Goal: Task Accomplishment & Management: Manage account settings

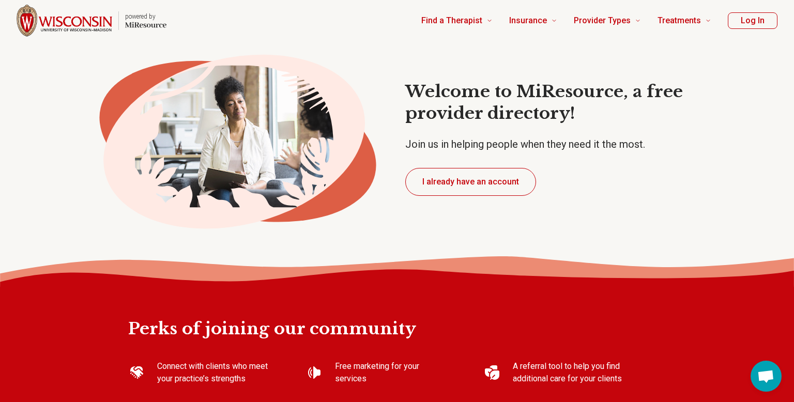
click at [482, 188] on button "I already have an account" at bounding box center [470, 182] width 131 height 28
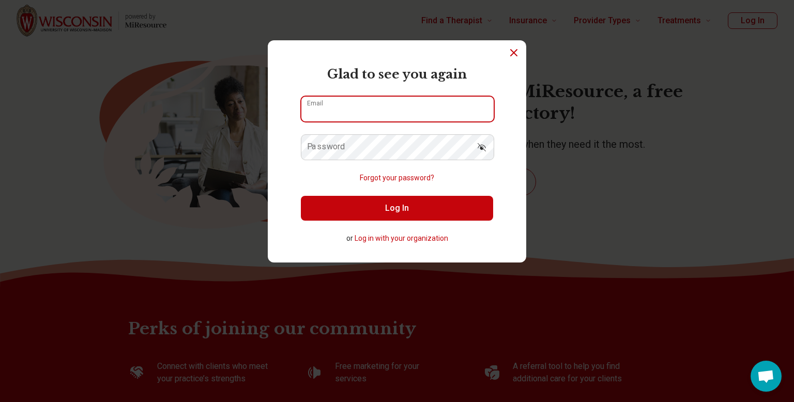
click at [365, 113] on input "Email" at bounding box center [397, 109] width 192 height 25
type input "**********"
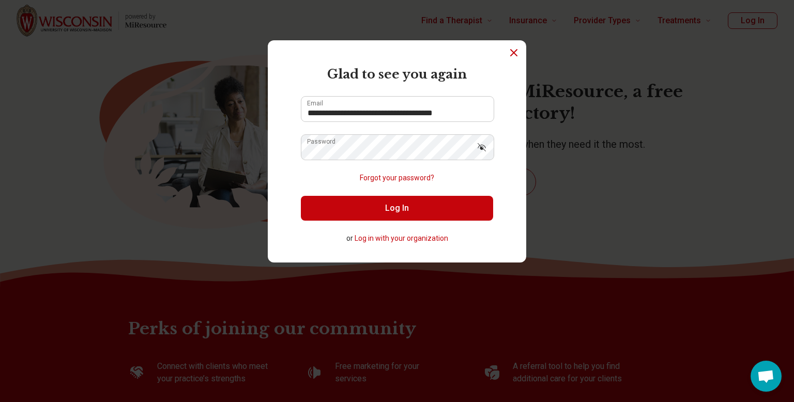
click at [387, 208] on button "Log In" at bounding box center [397, 208] width 192 height 25
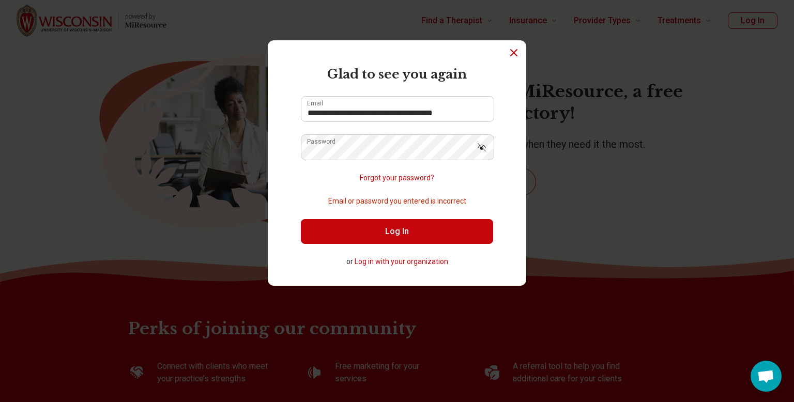
click at [451, 233] on button "Log In" at bounding box center [397, 231] width 192 height 25
click at [390, 181] on button "Forgot your password?" at bounding box center [397, 178] width 74 height 11
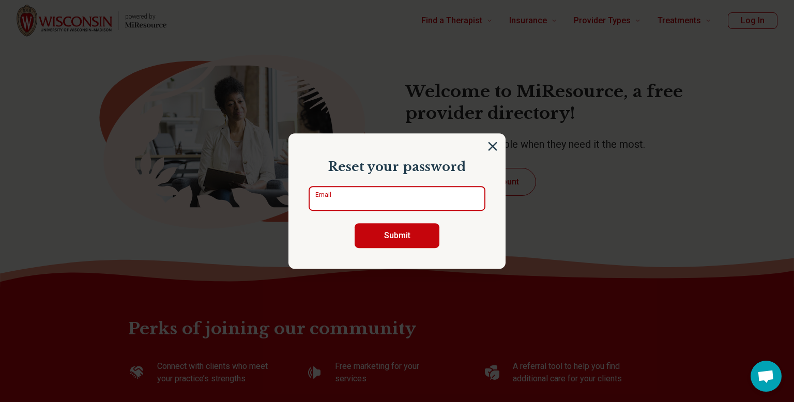
click at [393, 190] on input "Email" at bounding box center [397, 198] width 177 height 25
type input "**********"
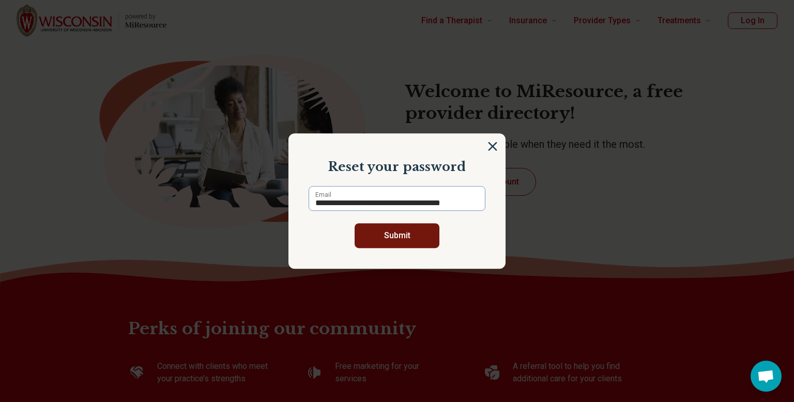
click at [406, 239] on button "Submit" at bounding box center [397, 235] width 85 height 25
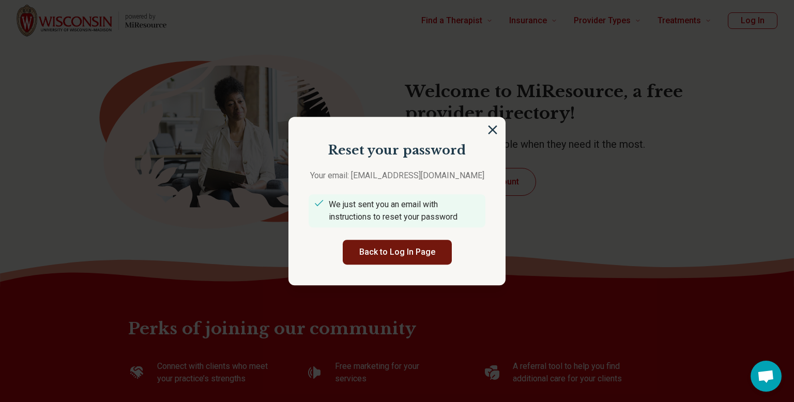
click at [402, 262] on button "Back to Log In Page" at bounding box center [397, 252] width 109 height 25
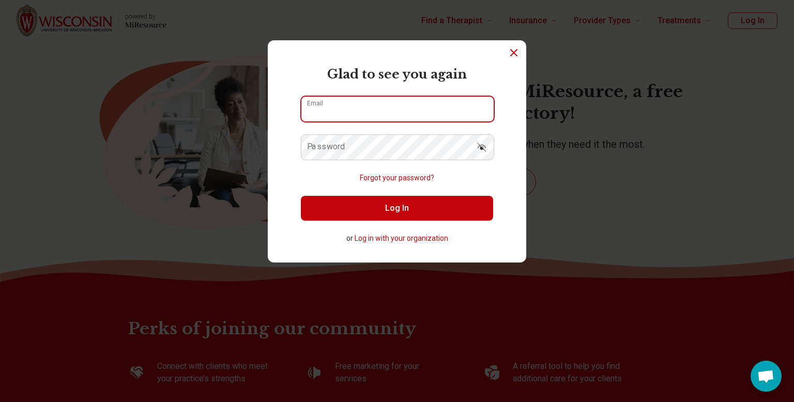
click at [347, 116] on input "Email" at bounding box center [397, 109] width 192 height 25
type input "**********"
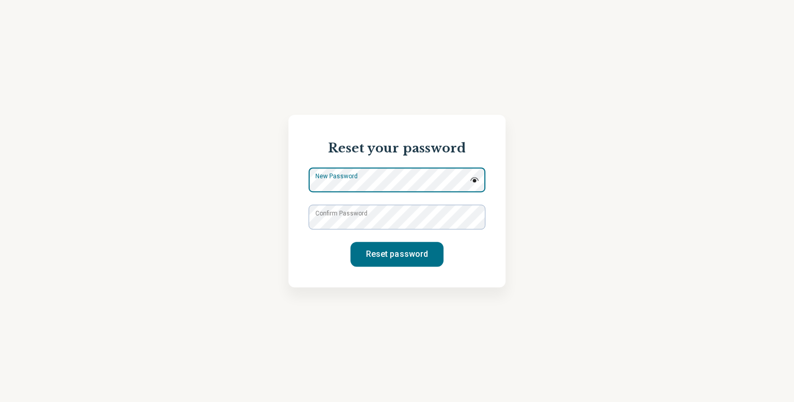
click at [398, 177] on div "New Password" at bounding box center [397, 179] width 177 height 25
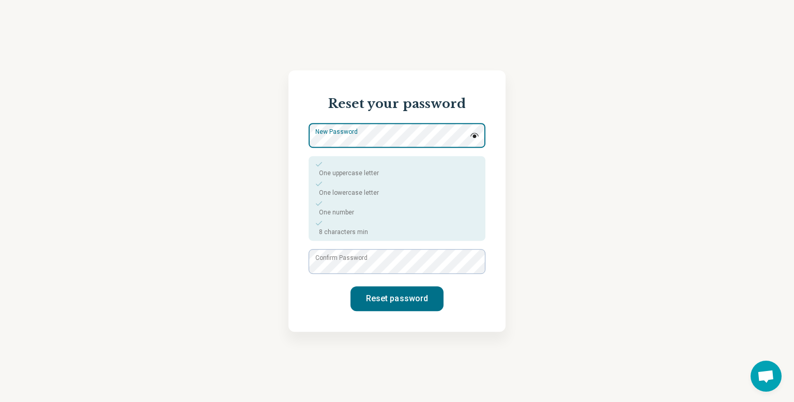
click at [160, 89] on div "Reset your password New Password One uppercase letter One lowercase letter One …" at bounding box center [397, 201] width 794 height 402
click at [335, 263] on label "Confirm Password" at bounding box center [341, 257] width 52 height 9
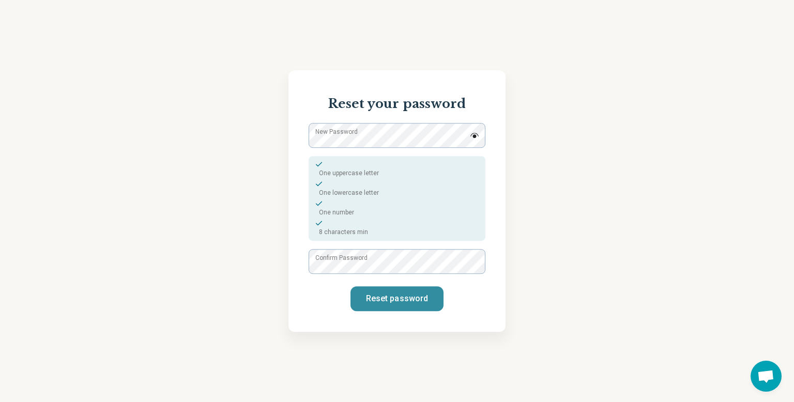
click at [412, 297] on button "Reset password" at bounding box center [396, 298] width 93 height 25
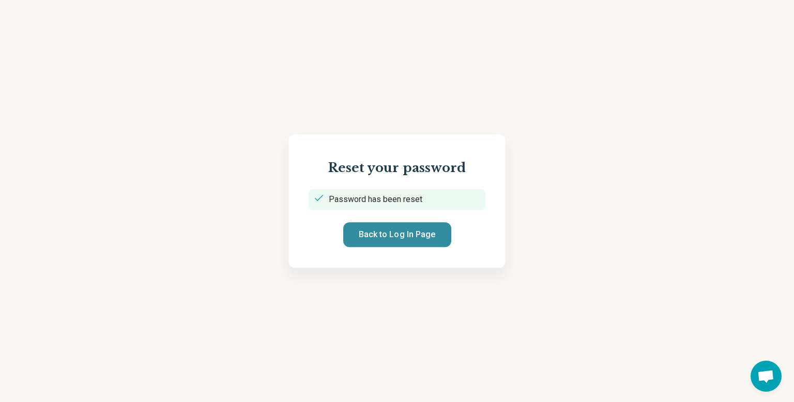
click at [403, 230] on button "Back to Log In Page" at bounding box center [397, 234] width 108 height 25
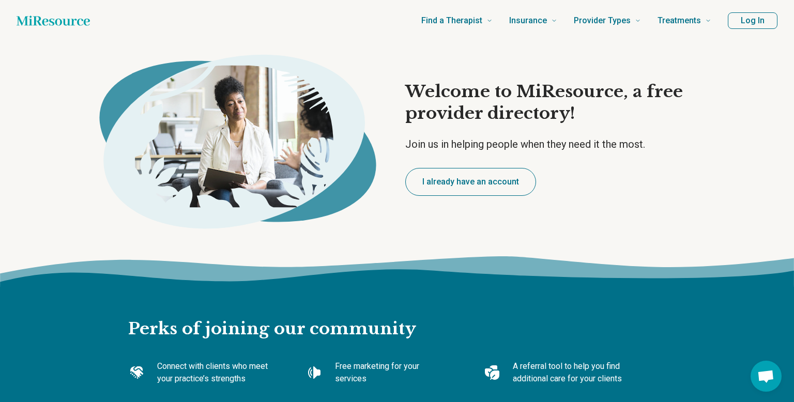
type textarea "*"
click at [450, 176] on button "I already have an account" at bounding box center [470, 182] width 131 height 28
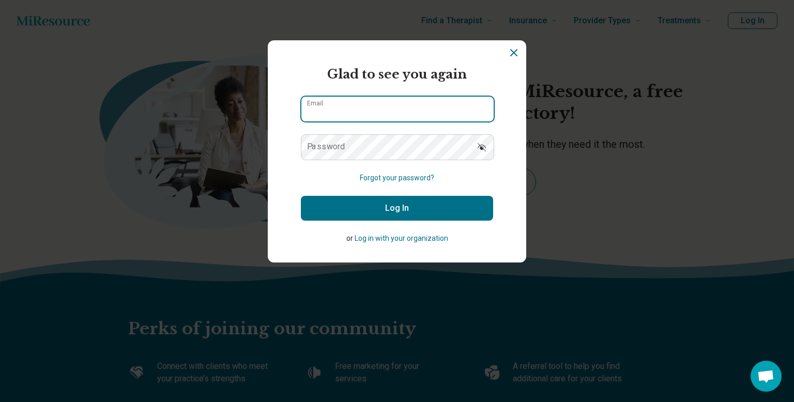
click at [338, 104] on input "Email" at bounding box center [397, 109] width 192 height 25
type input "**********"
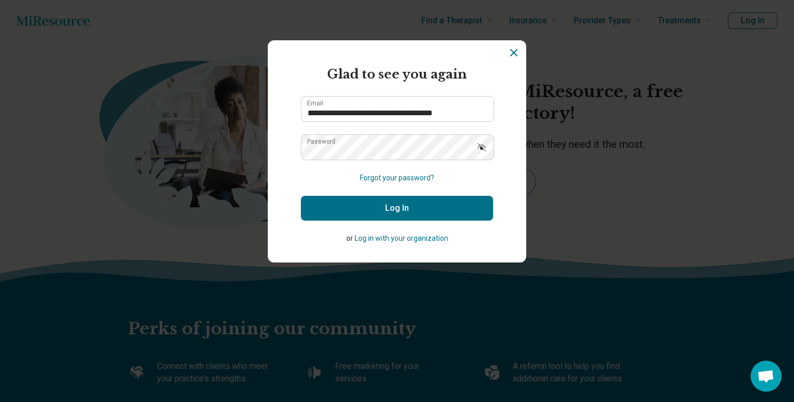
click at [406, 208] on button "Log In" at bounding box center [397, 208] width 192 height 25
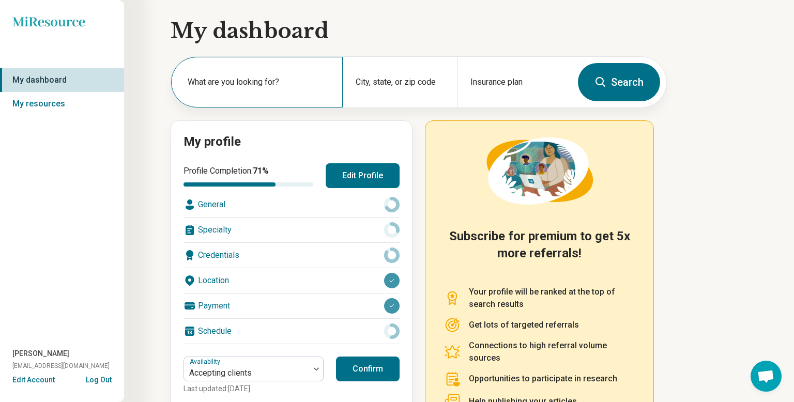
click at [265, 84] on label "What are you looking for?" at bounding box center [259, 82] width 143 height 12
click at [504, 75] on div "Insurance plan" at bounding box center [514, 82] width 114 height 51
click at [225, 336] on div "Schedule" at bounding box center [291, 331] width 216 height 25
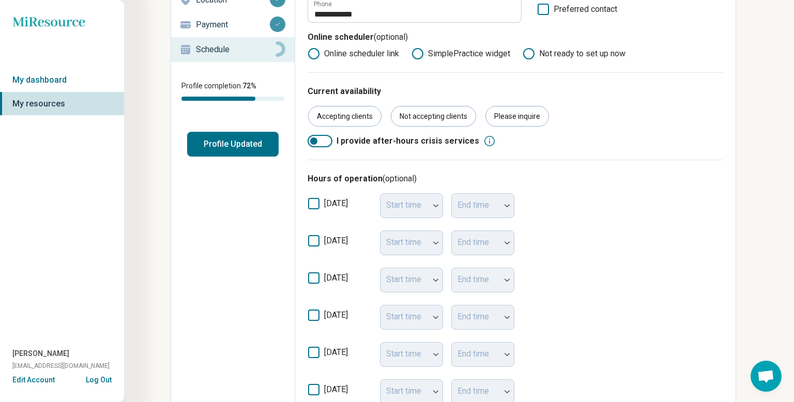
scroll to position [140, 0]
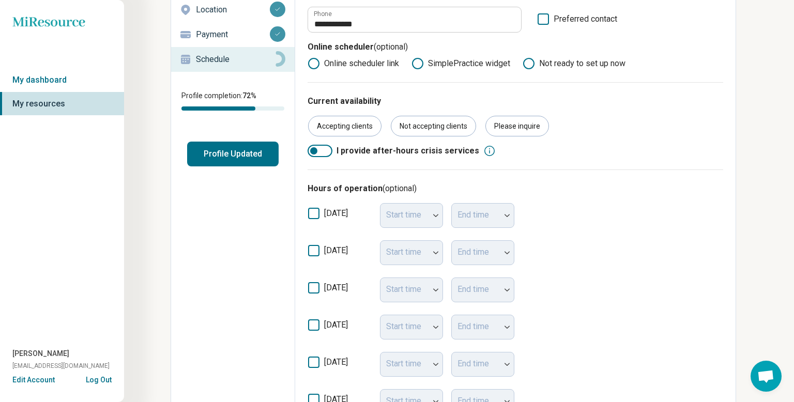
click at [416, 62] on icon at bounding box center [417, 63] width 12 height 12
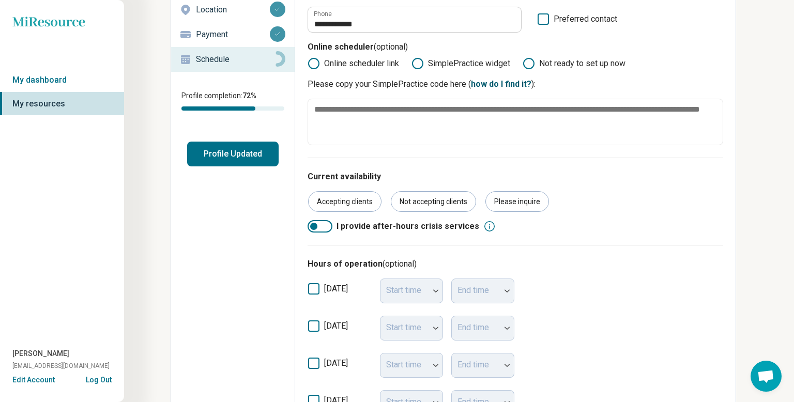
click at [507, 80] on link "how do I find it?" at bounding box center [501, 84] width 60 height 10
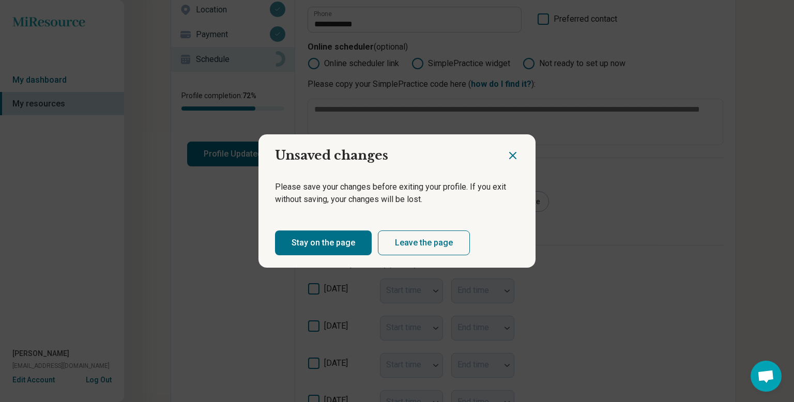
click at [310, 246] on button "Stay on the page" at bounding box center [323, 243] width 97 height 25
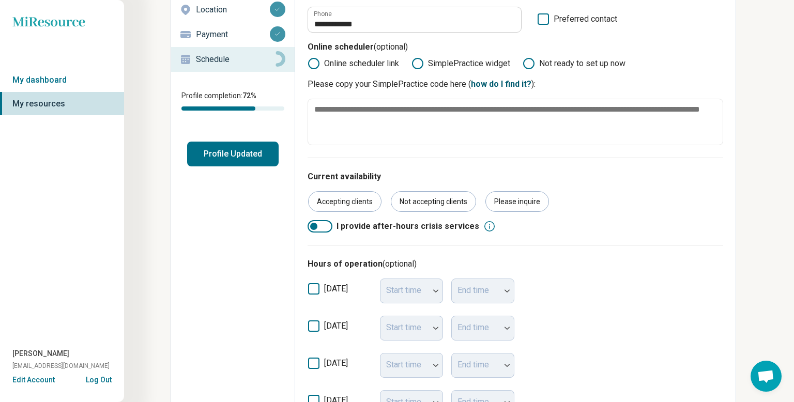
click at [501, 85] on link "how do I find it?" at bounding box center [501, 84] width 60 height 10
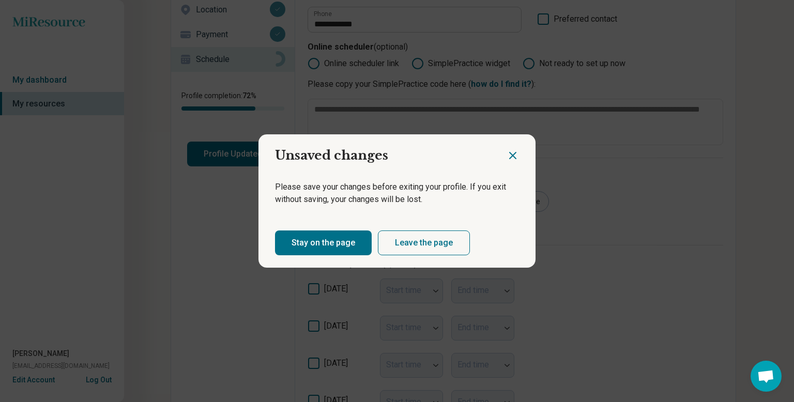
click at [437, 248] on button "Leave the page" at bounding box center [424, 243] width 92 height 25
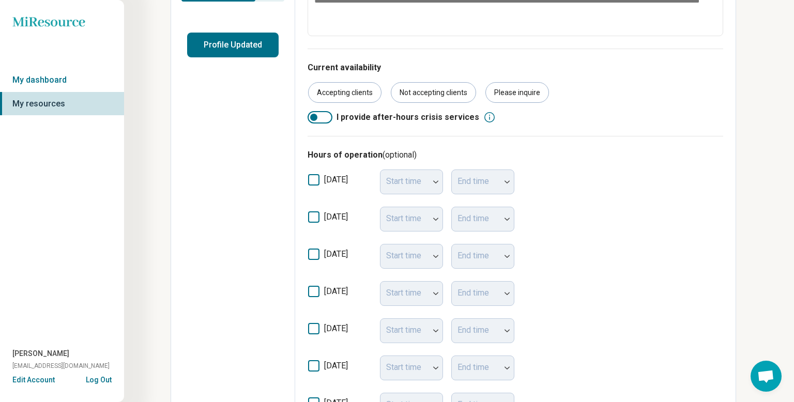
scroll to position [248, 0]
click at [314, 219] on icon at bounding box center [313, 217] width 11 height 11
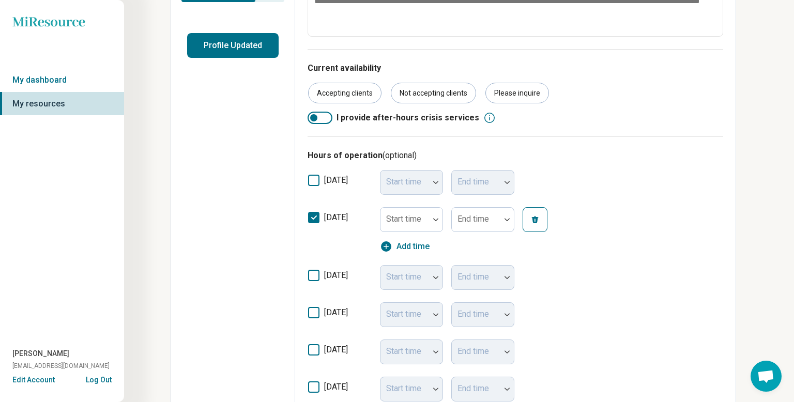
click at [313, 276] on icon at bounding box center [313, 275] width 11 height 11
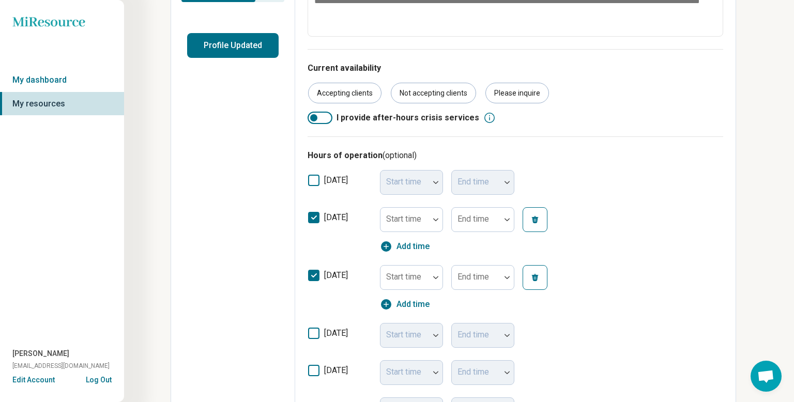
click at [315, 215] on icon at bounding box center [313, 217] width 11 height 11
type textarea "*"
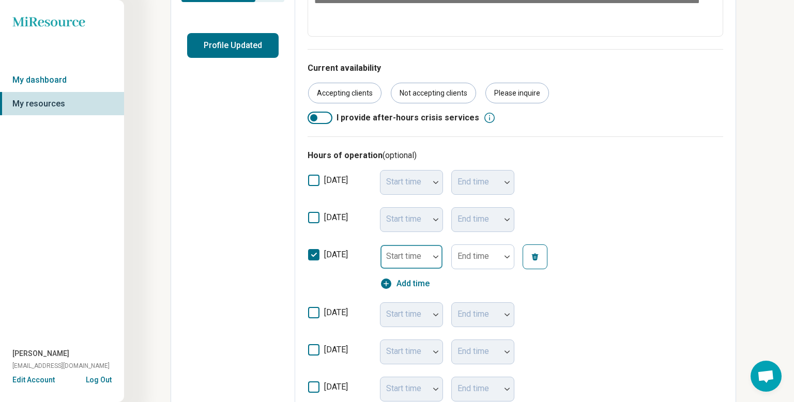
click at [430, 263] on div at bounding box center [435, 257] width 13 height 24
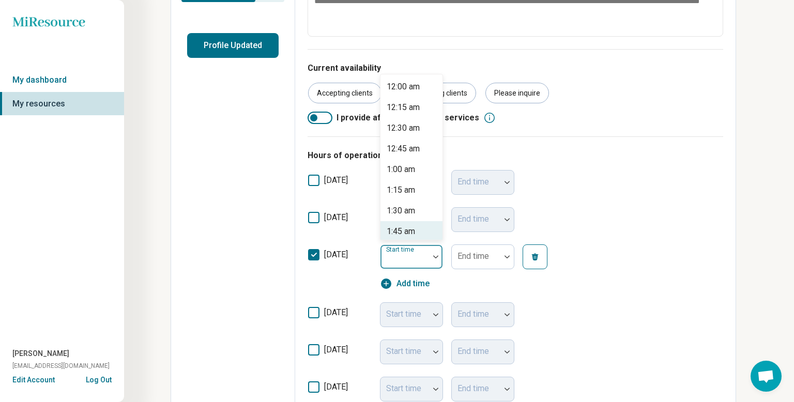
type input "*"
click at [407, 86] on div "8:00 am" at bounding box center [401, 87] width 28 height 12
type textarea "*"
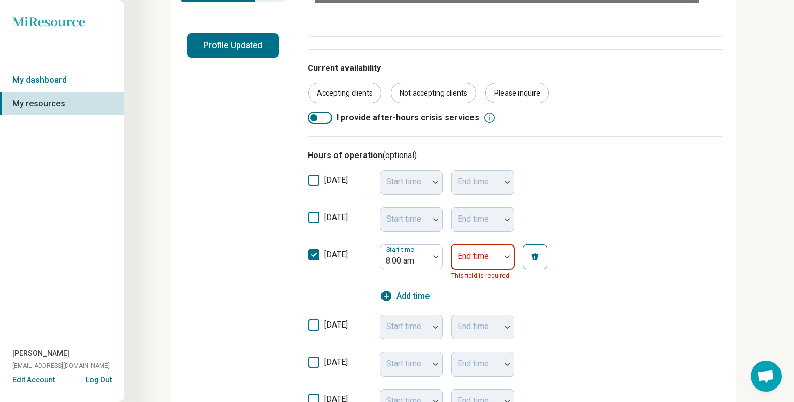
click at [489, 256] on div at bounding box center [476, 261] width 40 height 14
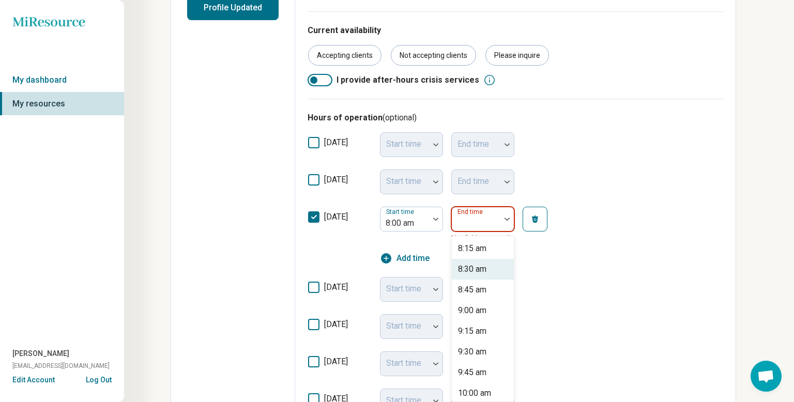
scroll to position [289, 0]
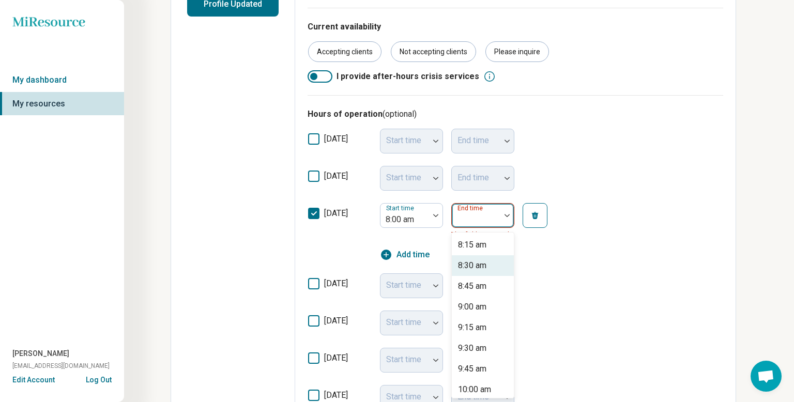
type input "*"
click at [476, 326] on div "7:00 pm" at bounding box center [472, 327] width 29 height 12
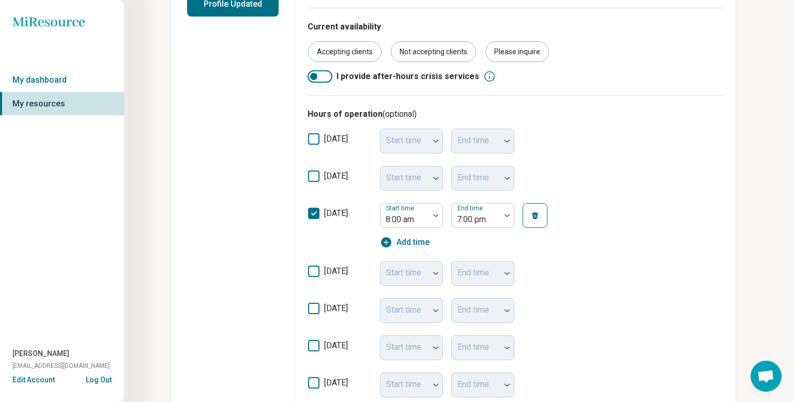
click at [308, 271] on icon at bounding box center [313, 271] width 11 height 11
type textarea "*"
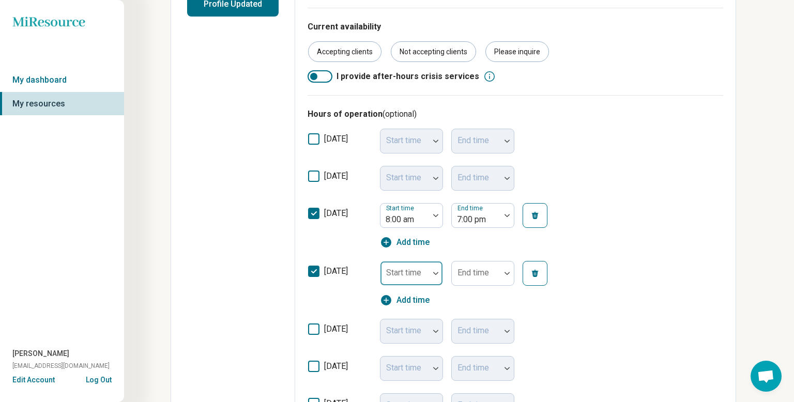
click at [399, 273] on div "Start time" at bounding box center [411, 273] width 63 height 25
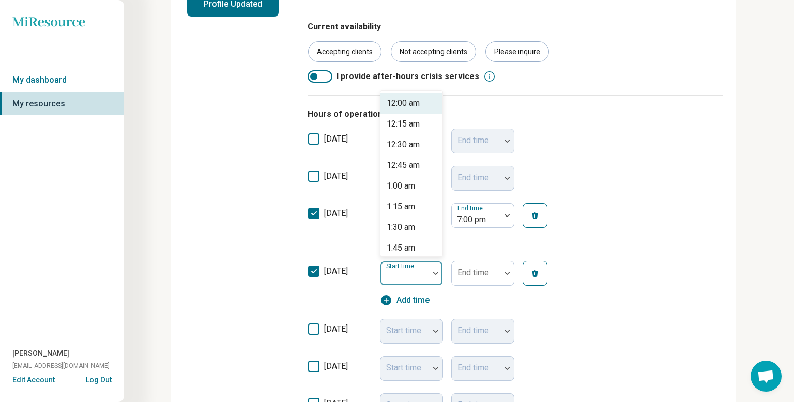
type input "*"
click at [399, 150] on div "8:30 am" at bounding box center [411, 144] width 62 height 21
type textarea "*"
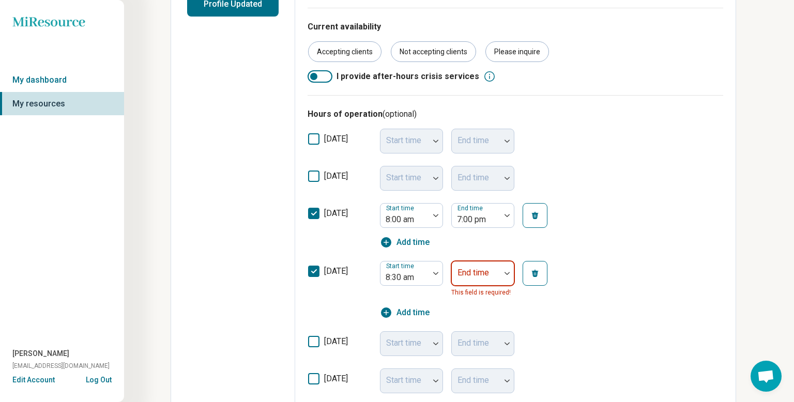
click at [477, 278] on div at bounding box center [476, 277] width 40 height 14
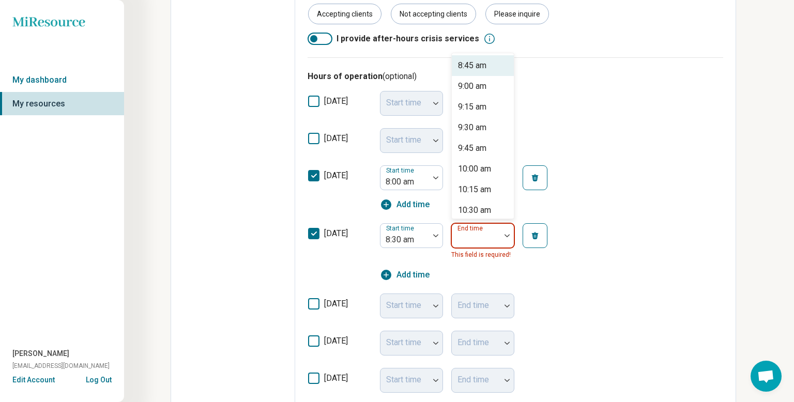
scroll to position [347, 0]
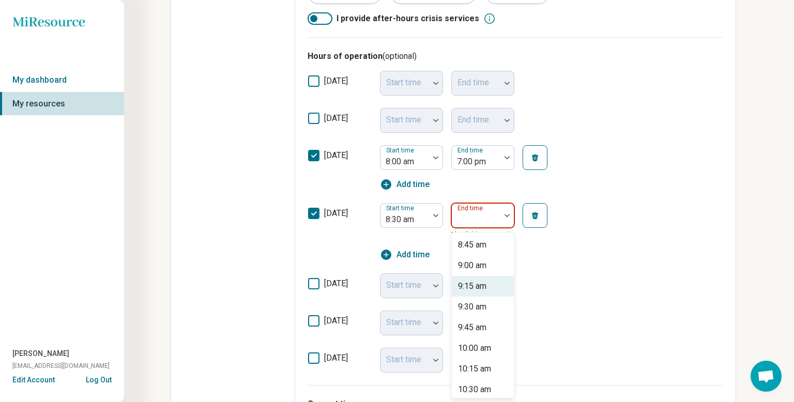
type input "*"
click at [476, 375] on div "7:30 pm" at bounding box center [483, 369] width 62 height 21
type textarea "*"
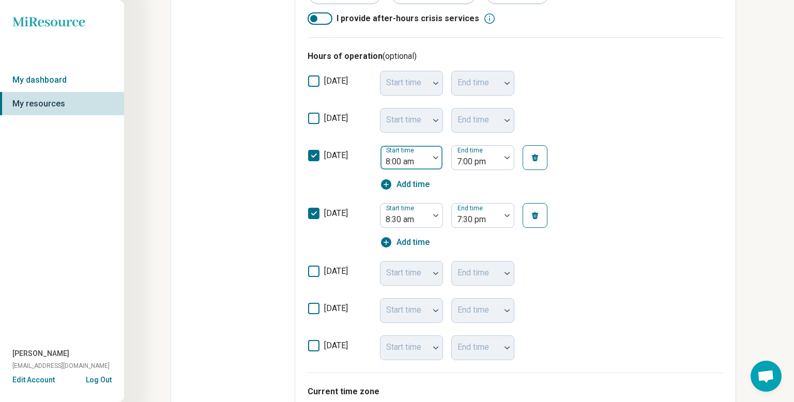
click at [398, 168] on div at bounding box center [405, 162] width 40 height 14
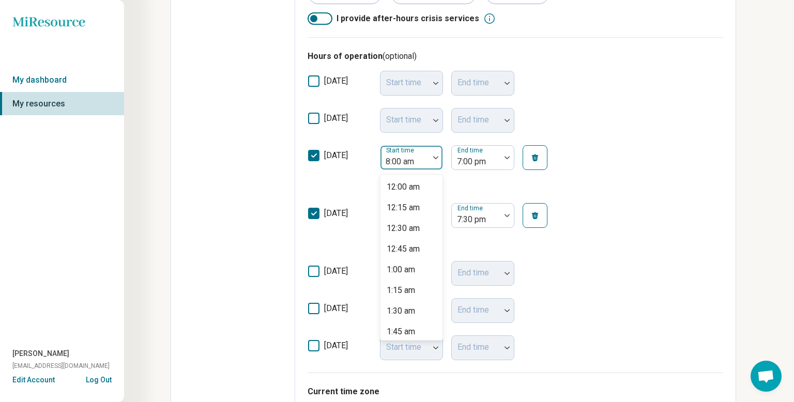
scroll to position [526, 0]
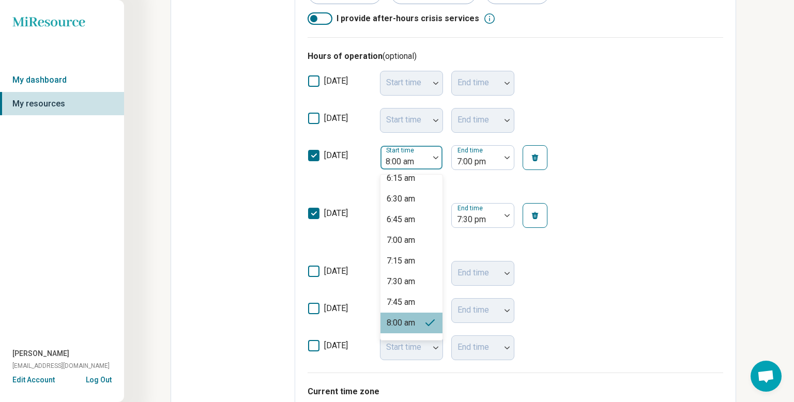
type input "*"
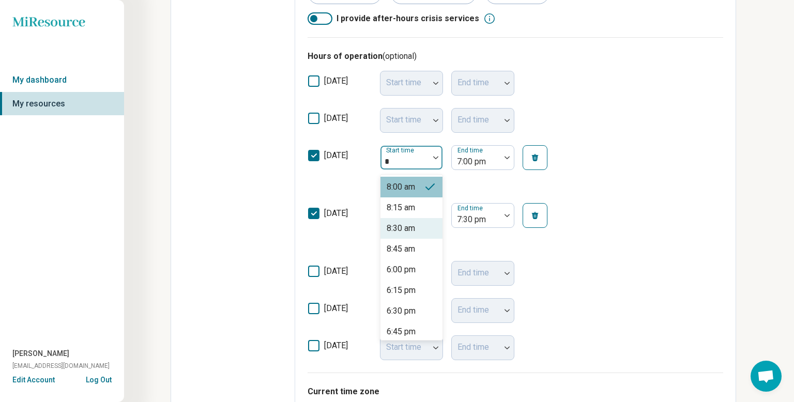
click at [411, 227] on div "8:30 am" at bounding box center [401, 228] width 28 height 12
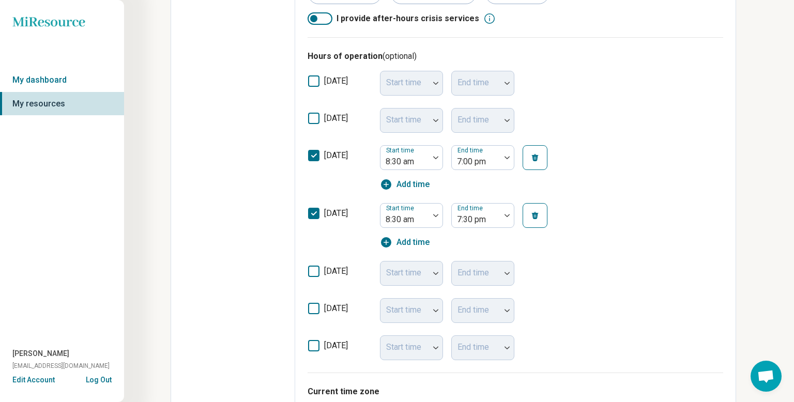
click at [318, 268] on icon at bounding box center [313, 271] width 11 height 11
type textarea "*"
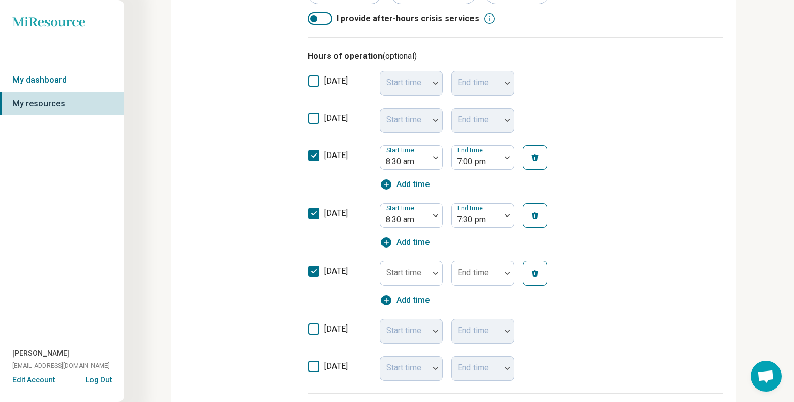
scroll to position [5, 0]
click at [430, 267] on div at bounding box center [435, 274] width 13 height 24
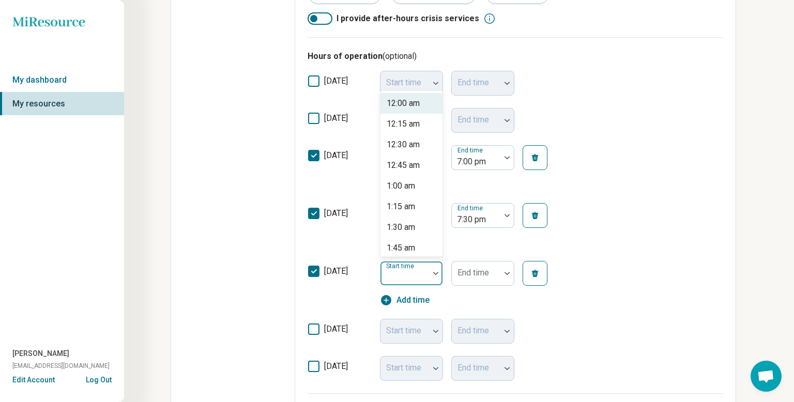
type input "*"
click at [407, 148] on div "8:30 am" at bounding box center [401, 145] width 28 height 12
type textarea "*"
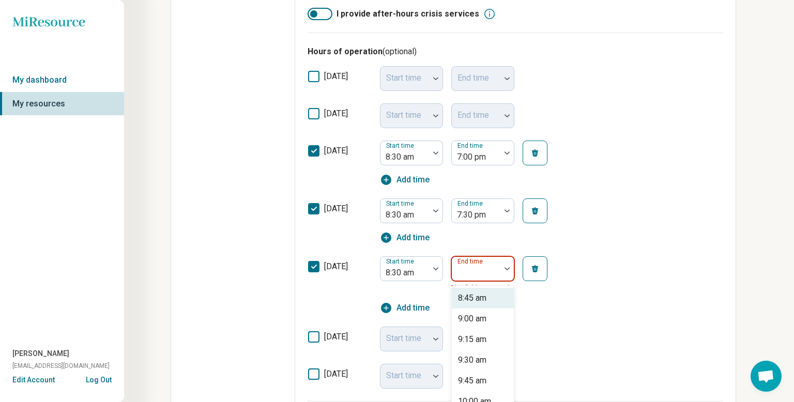
click at [467, 276] on div "End time" at bounding box center [482, 268] width 63 height 25
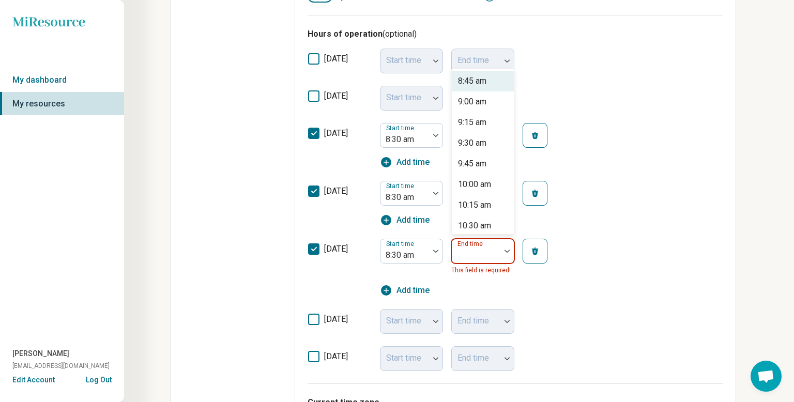
scroll to position [405, 0]
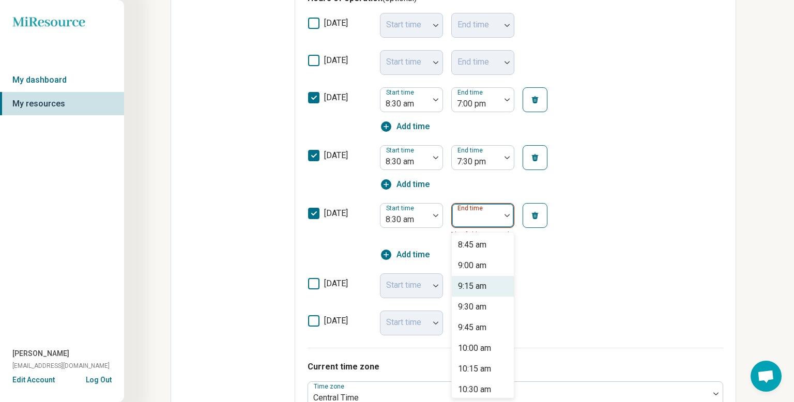
type input "*"
click at [471, 329] on div "7:00 pm" at bounding box center [472, 327] width 29 height 12
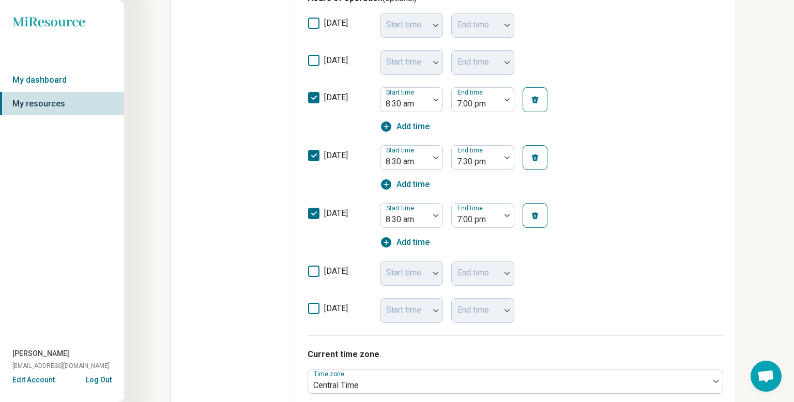
click at [316, 272] on icon at bounding box center [313, 271] width 11 height 11
type textarea "*"
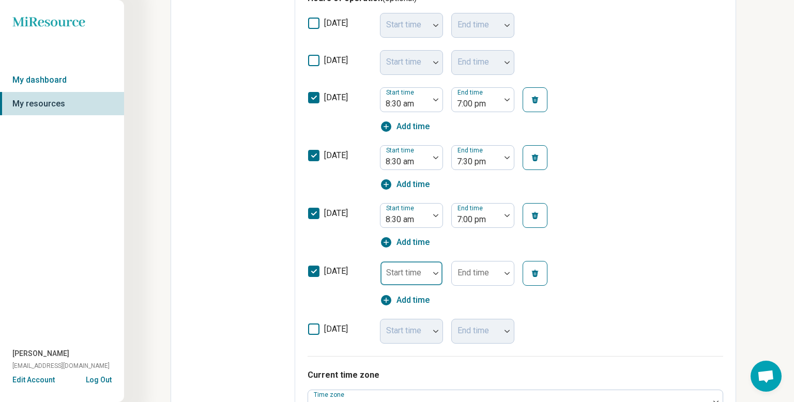
click at [409, 274] on div "Start time" at bounding box center [411, 273] width 63 height 25
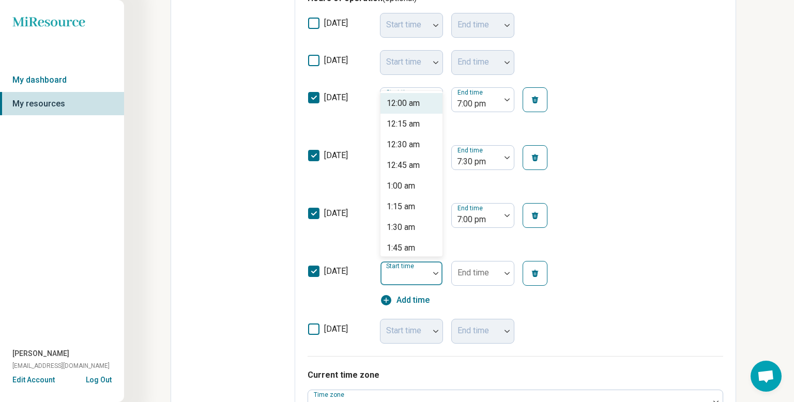
type input "*"
click at [419, 102] on div "9:00 am" at bounding box center [411, 103] width 62 height 21
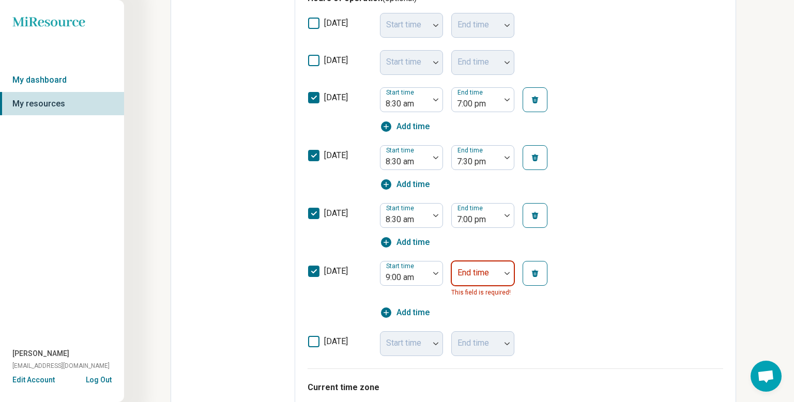
click at [490, 276] on div at bounding box center [476, 277] width 40 height 14
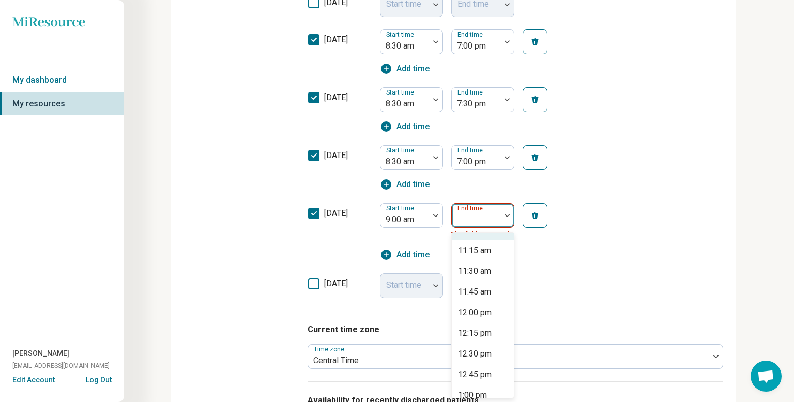
scroll to position [162, 0]
click at [474, 316] on div "12:00 pm" at bounding box center [475, 310] width 34 height 12
type textarea "*"
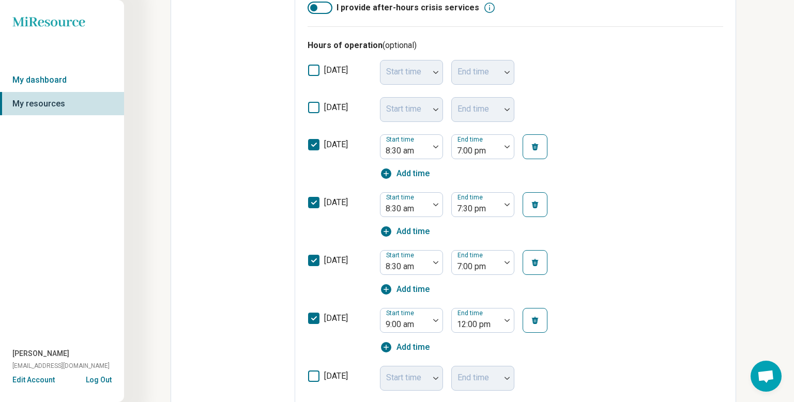
scroll to position [358, 0]
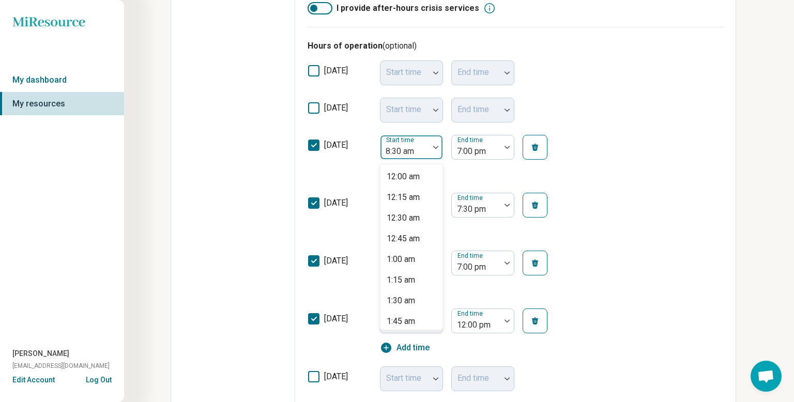
click at [401, 150] on div at bounding box center [405, 151] width 40 height 14
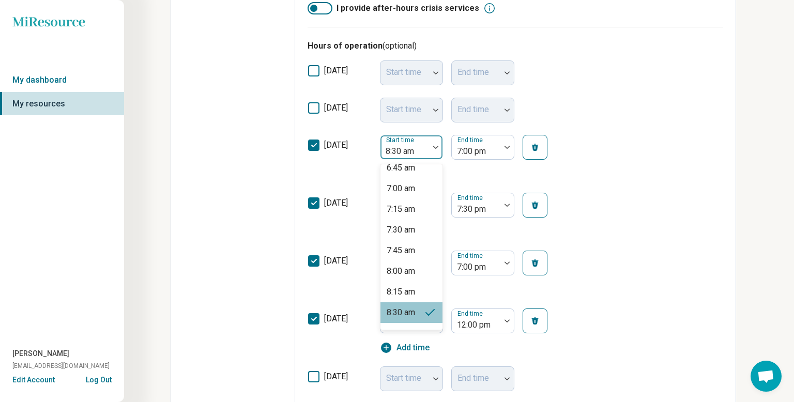
type input "*"
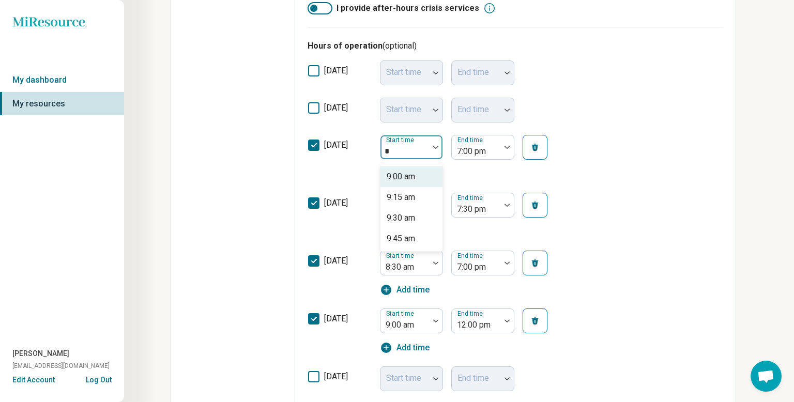
click at [410, 175] on div "9:00 am" at bounding box center [401, 177] width 28 height 12
type textarea "*"
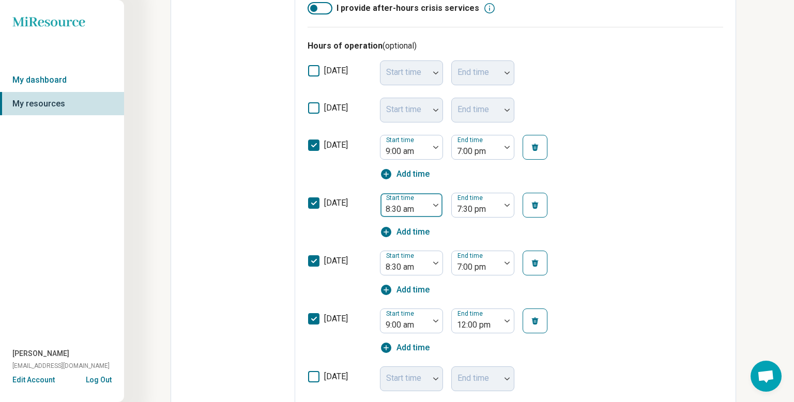
click at [406, 210] on div at bounding box center [405, 209] width 40 height 14
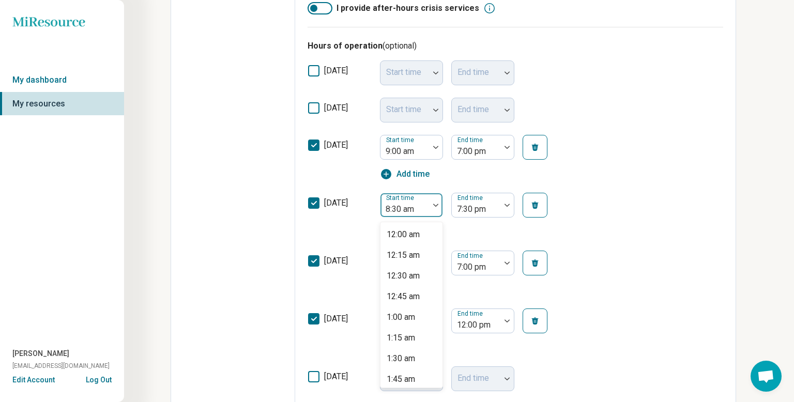
scroll to position [567, 0]
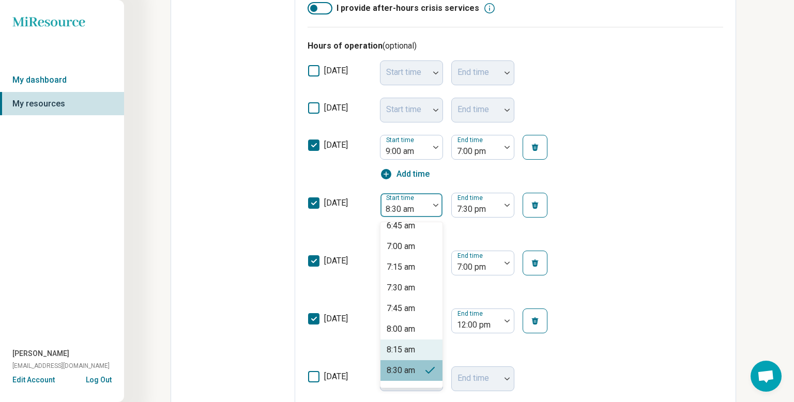
type input "*"
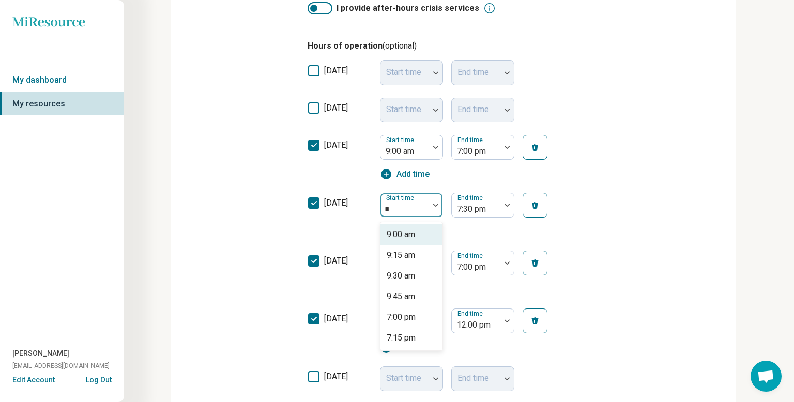
scroll to position [0, 0]
click at [409, 228] on div "9:00 am" at bounding box center [401, 234] width 28 height 12
type textarea "*"
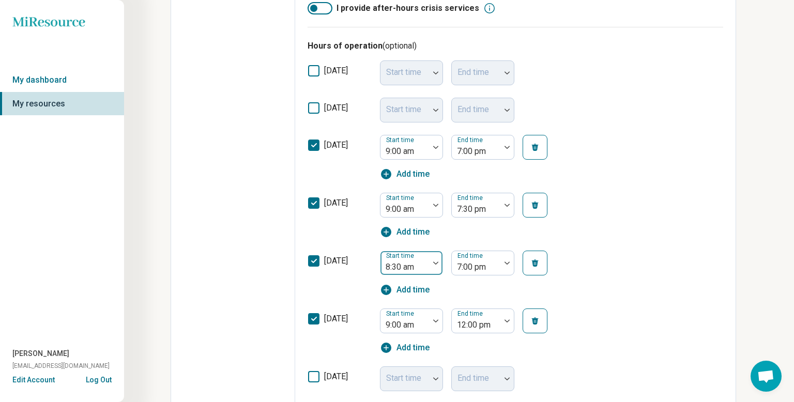
click at [417, 262] on div at bounding box center [405, 267] width 40 height 14
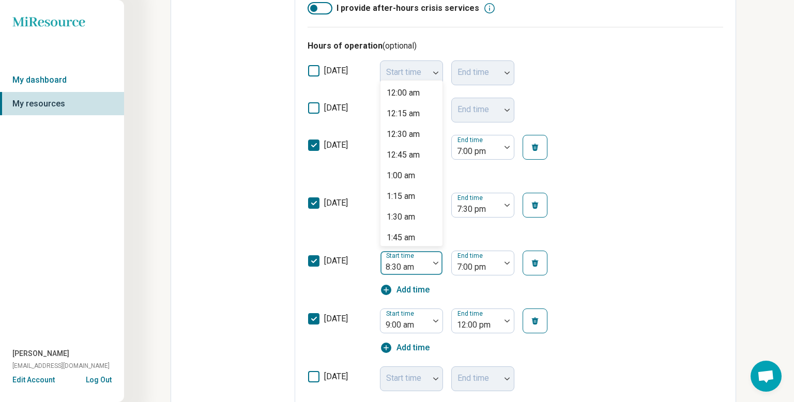
scroll to position [567, 0]
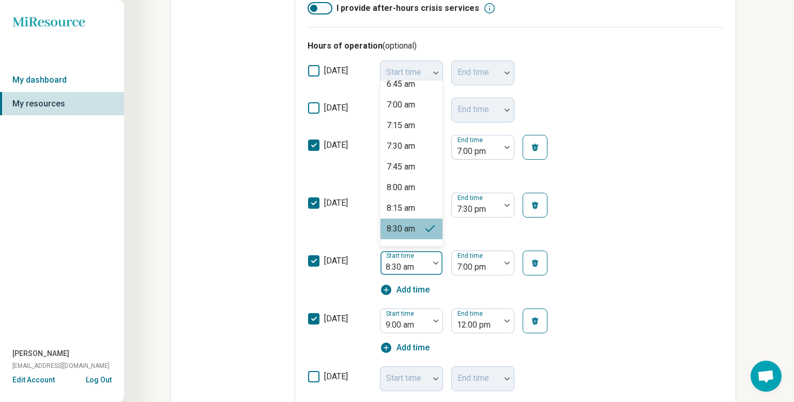
type input "*"
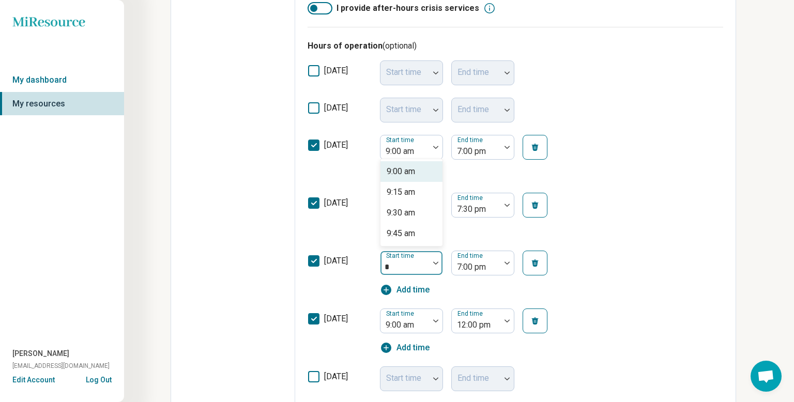
scroll to position [0, 0]
click at [420, 167] on div "9:00 am" at bounding box center [411, 171] width 62 height 21
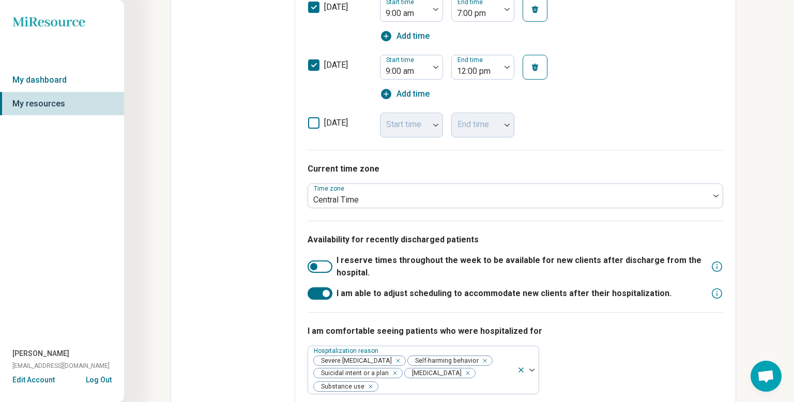
scroll to position [629, 0]
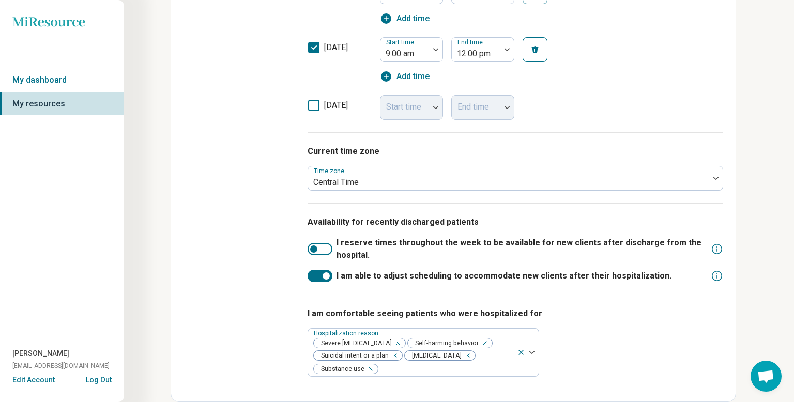
click at [326, 249] on div at bounding box center [320, 249] width 25 height 12
type textarea "*"
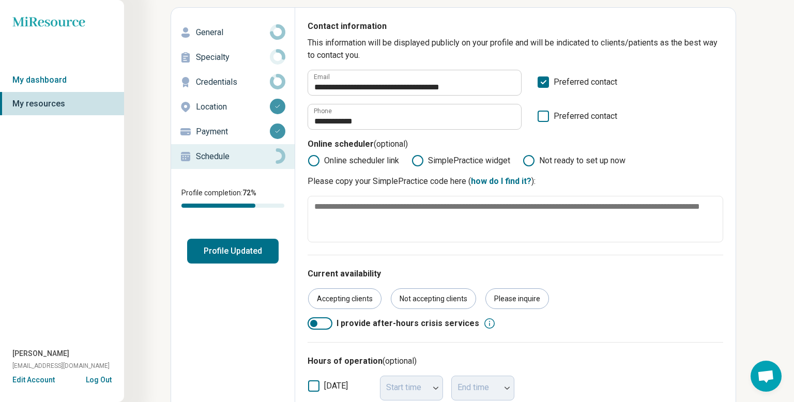
scroll to position [0, 0]
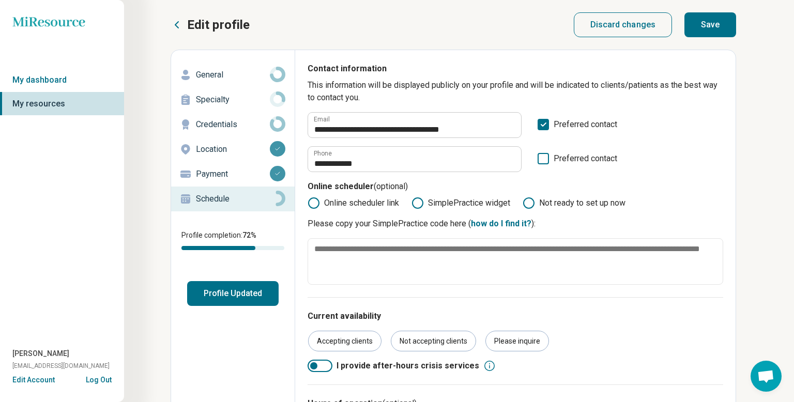
click at [534, 202] on circle at bounding box center [529, 203] width 10 height 10
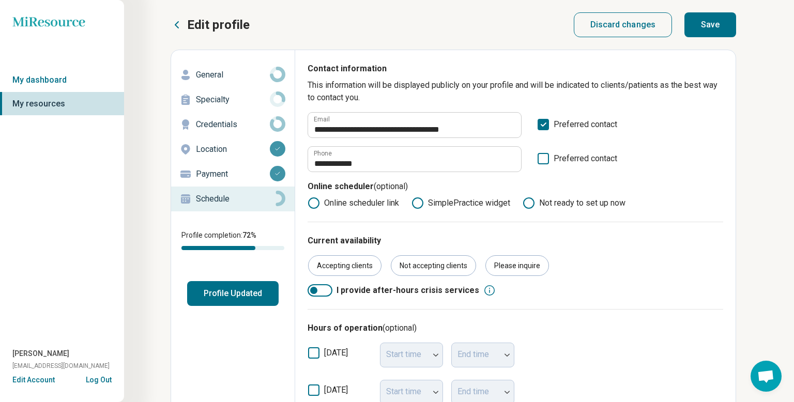
click at [720, 21] on button "Save" at bounding box center [710, 24] width 52 height 25
click at [215, 293] on button "Profile Updated" at bounding box center [232, 293] width 91 height 25
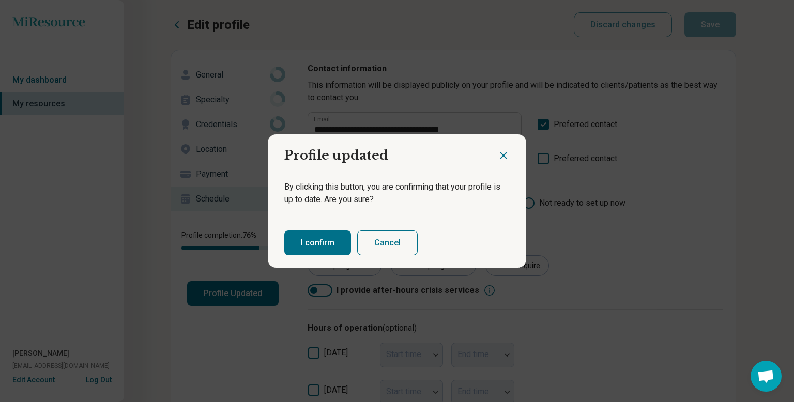
click at [319, 247] on button "I confirm" at bounding box center [317, 243] width 67 height 25
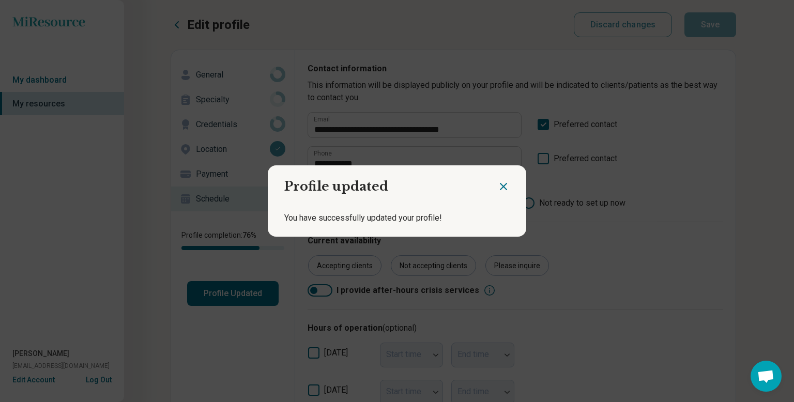
click at [507, 185] on icon "Close dialog" at bounding box center [503, 186] width 12 height 12
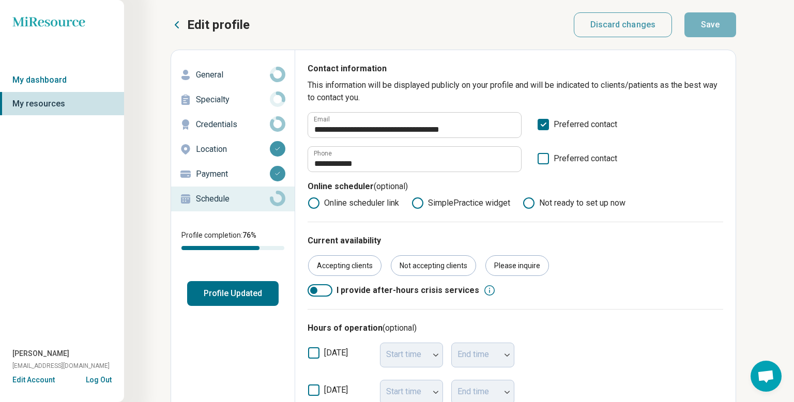
click at [240, 199] on p "Schedule" at bounding box center [233, 199] width 74 height 12
